Goal: Task Accomplishment & Management: Complete application form

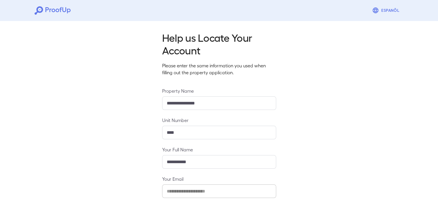
scroll to position [60, 0]
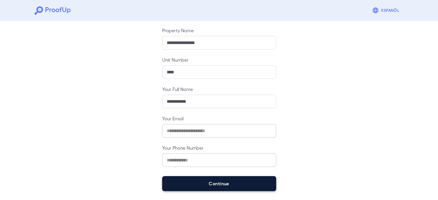
click at [195, 187] on button "Continue" at bounding box center [219, 183] width 114 height 15
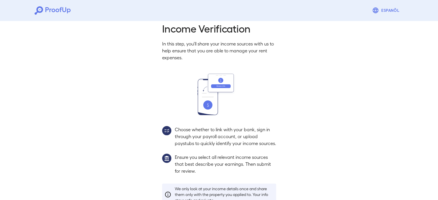
scroll to position [52, 0]
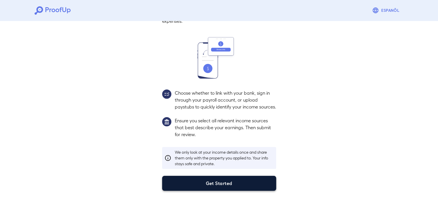
click at [206, 180] on button "Get Started" at bounding box center [219, 183] width 114 height 15
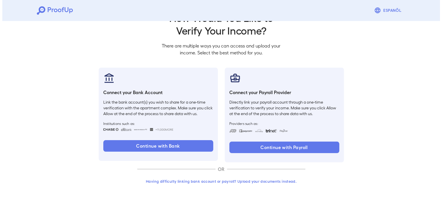
scroll to position [20, 0]
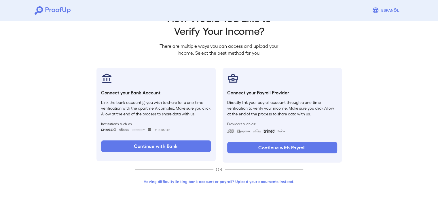
click at [203, 183] on button "Having difficulty linking bank account or payroll? Upload your documents instea…" at bounding box center [219, 182] width 168 height 10
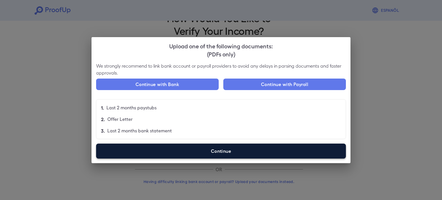
click at [171, 149] on label "Continue" at bounding box center [221, 151] width 250 height 15
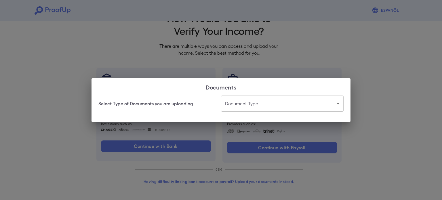
click at [244, 105] on body "Espanõl Go back How Would You Like to Verify Your Income? There are multiple wa…" at bounding box center [221, 90] width 442 height 220
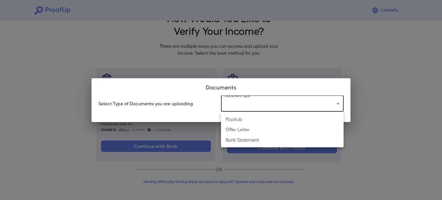
click at [241, 128] on li "Offer Letter" at bounding box center [282, 129] width 123 height 10
type input "**********"
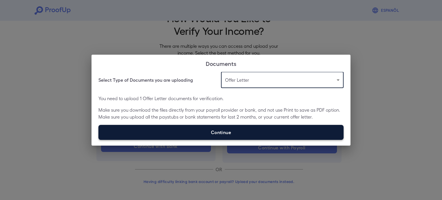
click at [212, 132] on label "Continue" at bounding box center [220, 132] width 245 height 15
click at [99, 140] on input "Continue" at bounding box center [98, 140] width 0 height 0
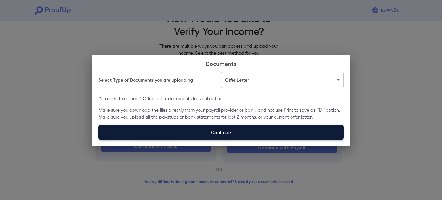
type input "**********"
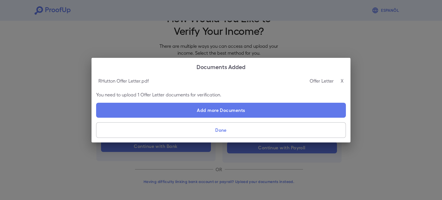
click at [217, 131] on button "Done" at bounding box center [221, 130] width 250 height 16
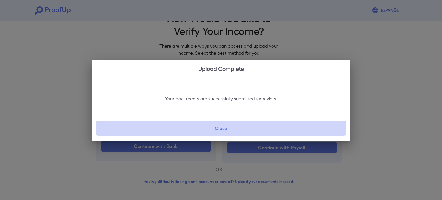
click at [215, 128] on button "Close" at bounding box center [221, 129] width 250 height 16
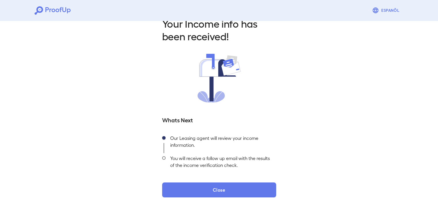
scroll to position [20, 0]
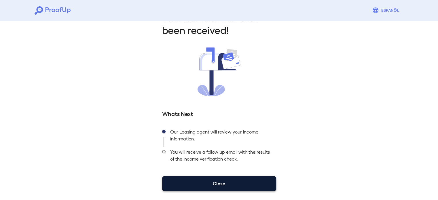
click at [217, 185] on button "Close" at bounding box center [219, 183] width 114 height 15
click at [222, 183] on button "Close" at bounding box center [219, 183] width 114 height 15
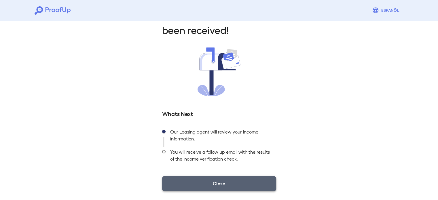
click at [220, 182] on button "Close" at bounding box center [219, 183] width 114 height 15
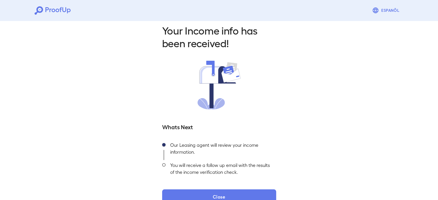
scroll to position [0, 0]
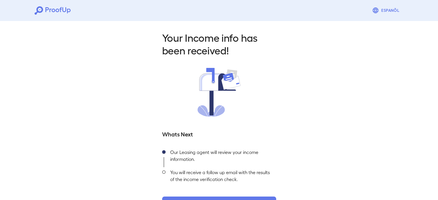
click at [64, 10] on icon at bounding box center [53, 10] width 36 height 8
